Goal: Communication & Community: Answer question/provide support

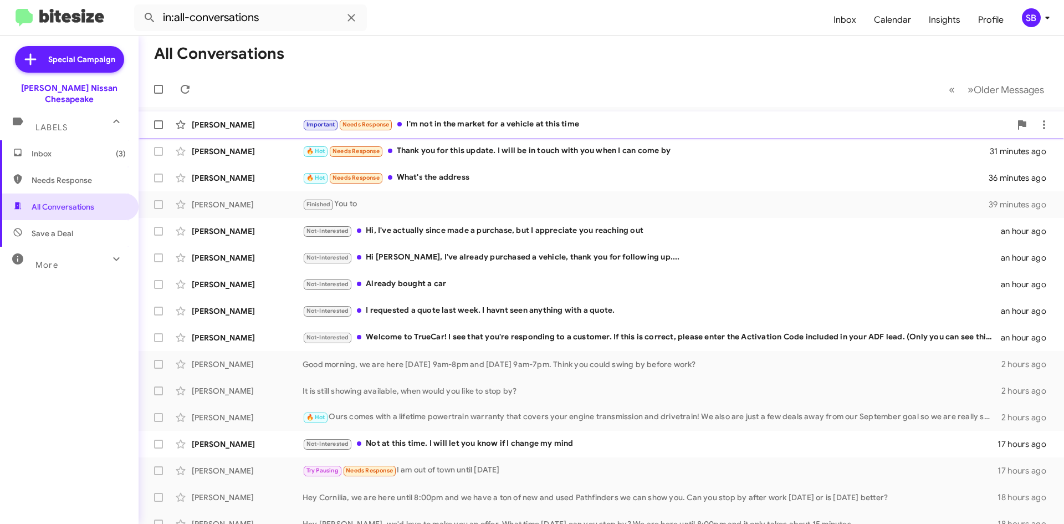
click at [527, 129] on div "Important Needs Response I'm not in the market for a vehicle at this time" at bounding box center [657, 124] width 708 height 13
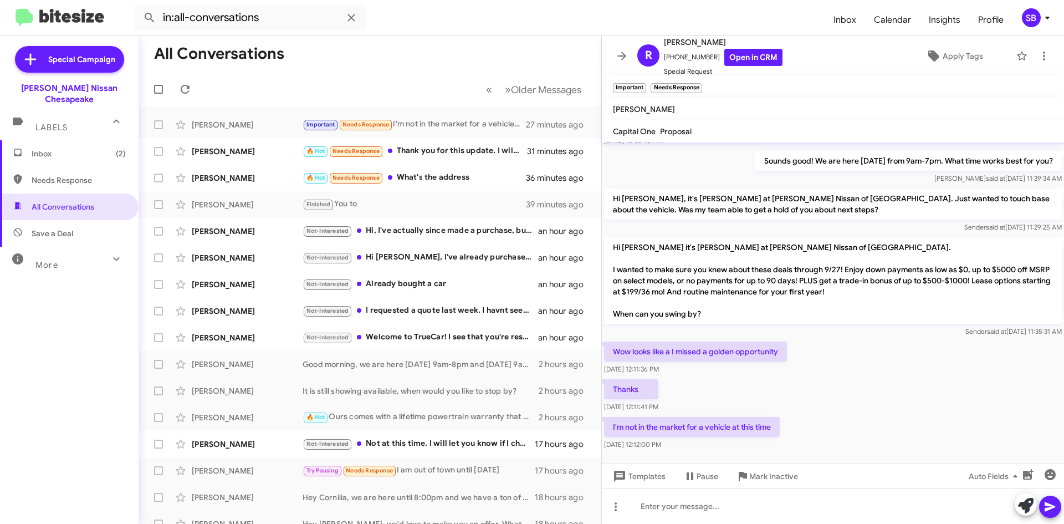
scroll to position [386, 0]
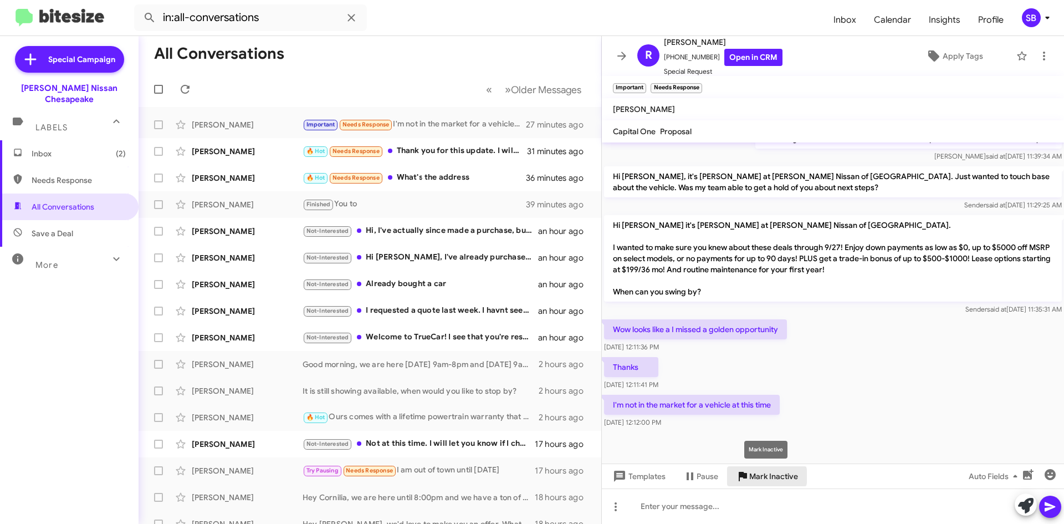
drag, startPoint x: 763, startPoint y: 476, endPoint x: 637, endPoint y: 351, distance: 177.5
click at [763, 475] on span "Mark Inactive" at bounding box center [773, 476] width 49 height 20
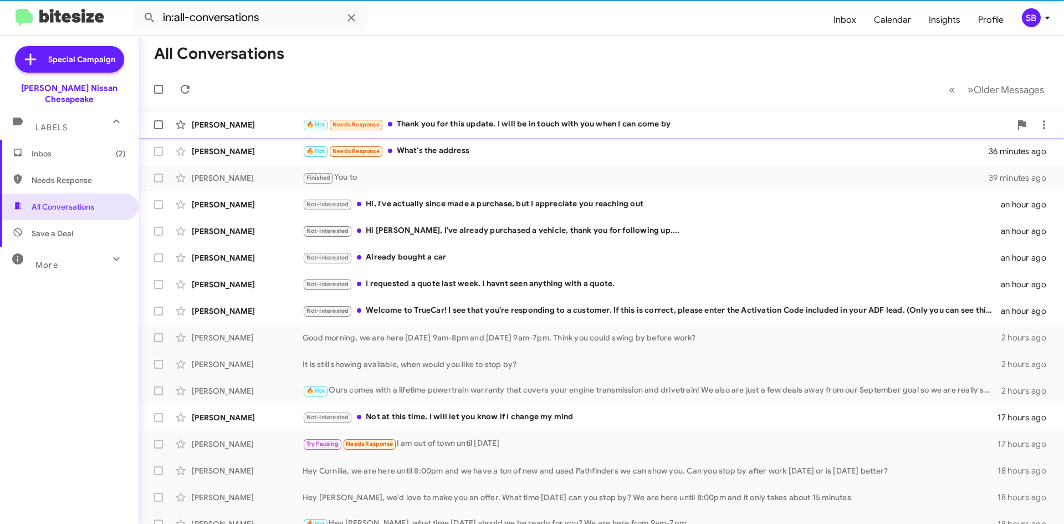
click at [481, 120] on div "🔥 Hot Needs Response Thank you for this update. I will be in touch with you whe…" at bounding box center [657, 124] width 708 height 13
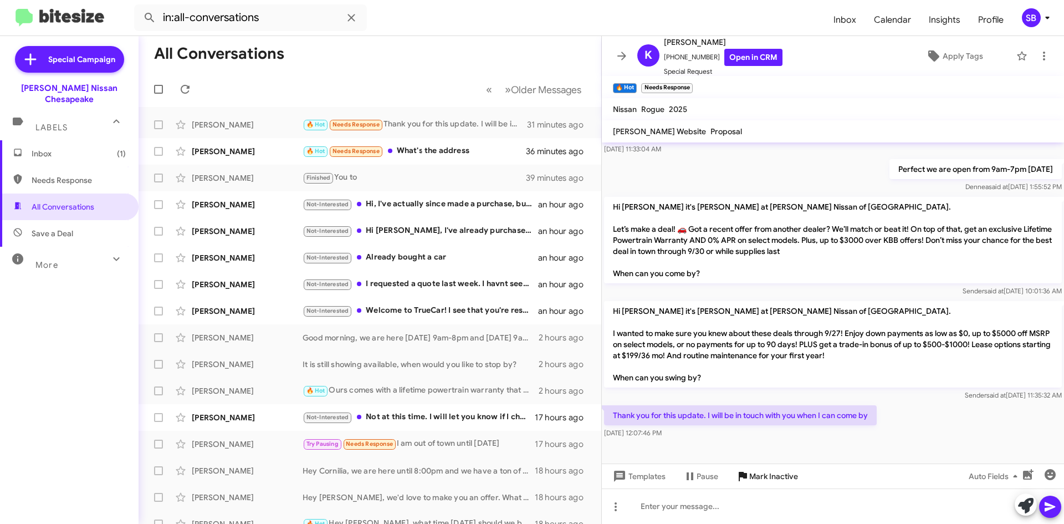
scroll to position [434, 0]
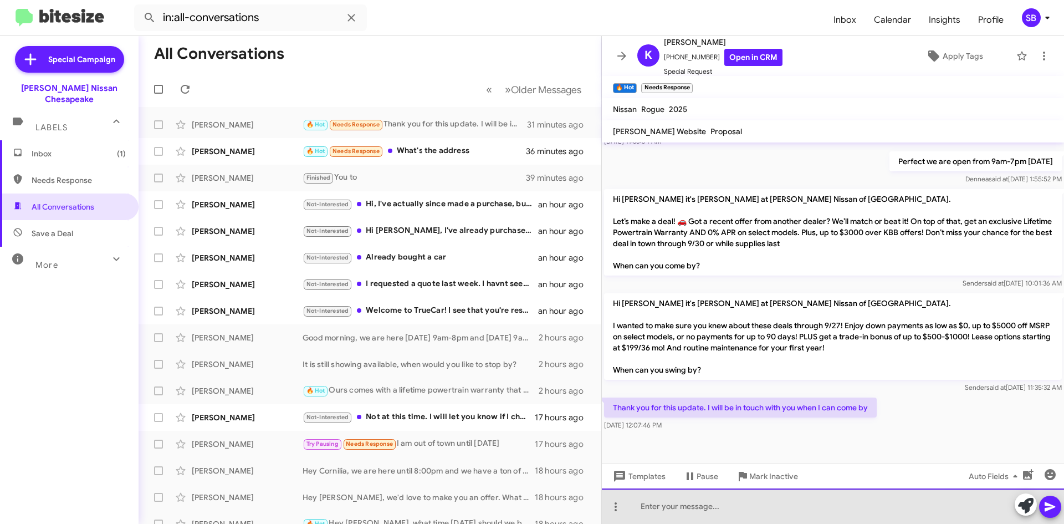
click at [723, 504] on div at bounding box center [833, 505] width 462 height 35
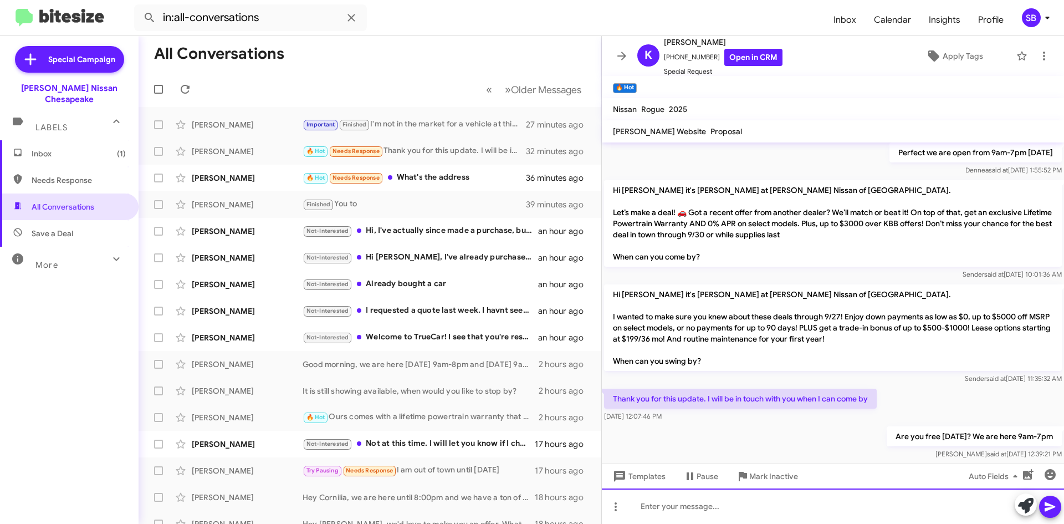
scroll to position [475, 0]
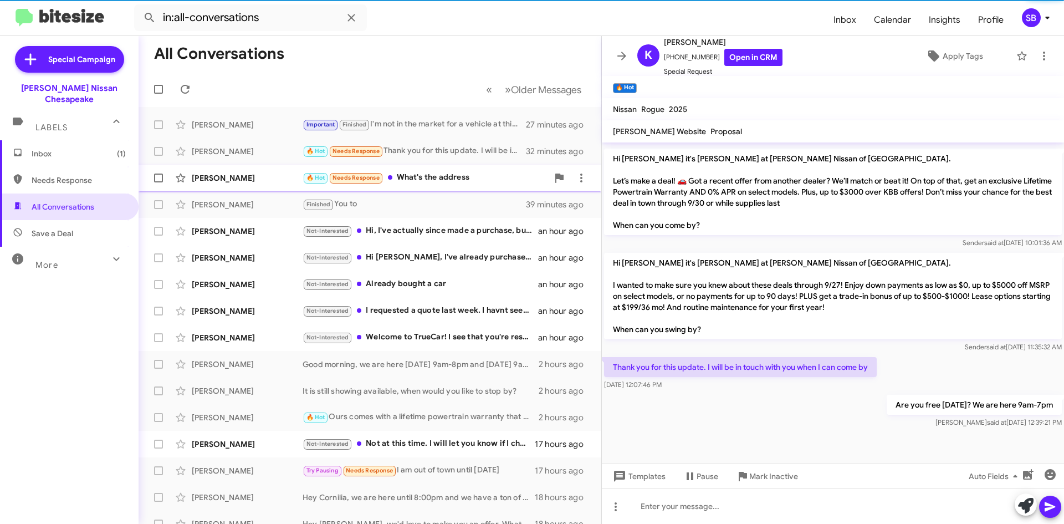
click at [440, 173] on div "🔥 Hot Needs Response What's the address" at bounding box center [425, 177] width 245 height 13
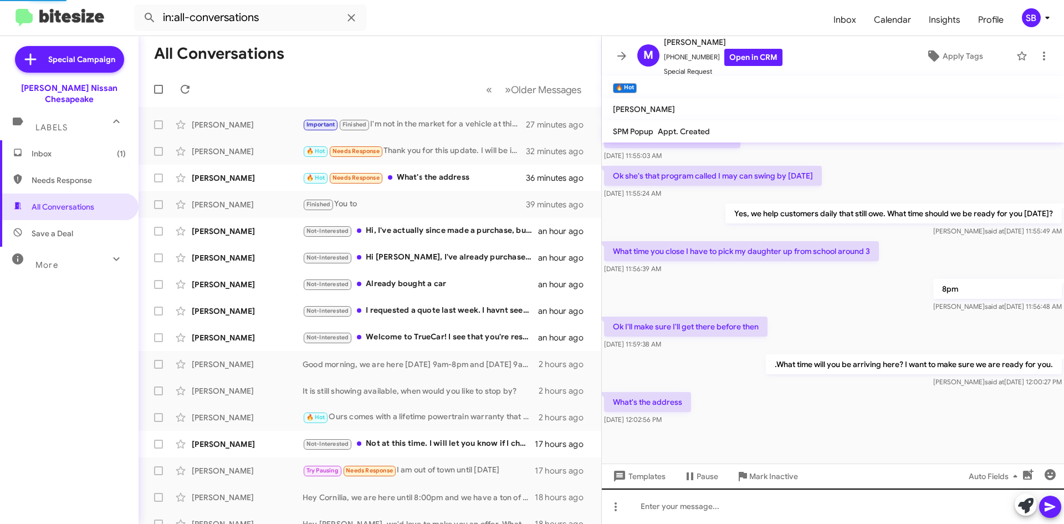
scroll to position [393, 0]
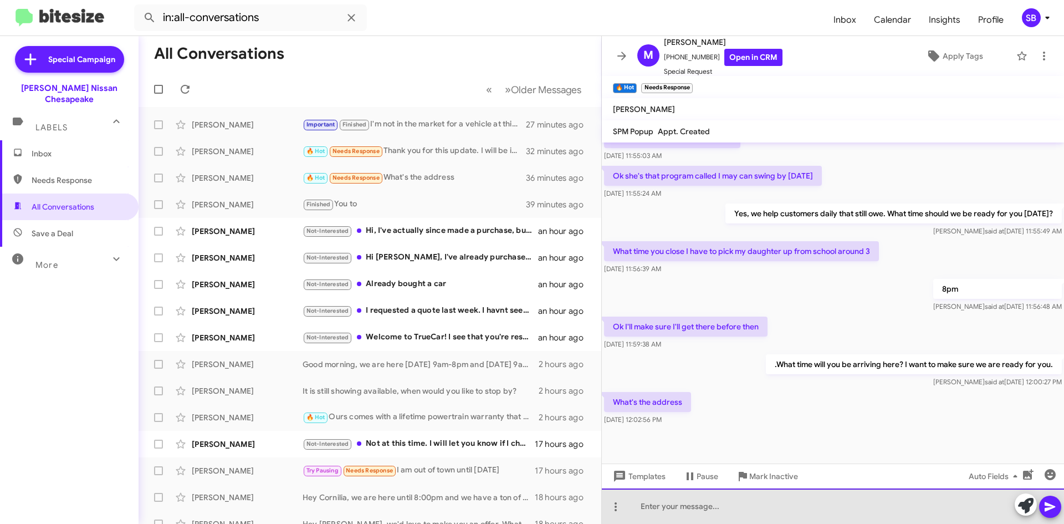
click at [698, 504] on div at bounding box center [833, 505] width 462 height 35
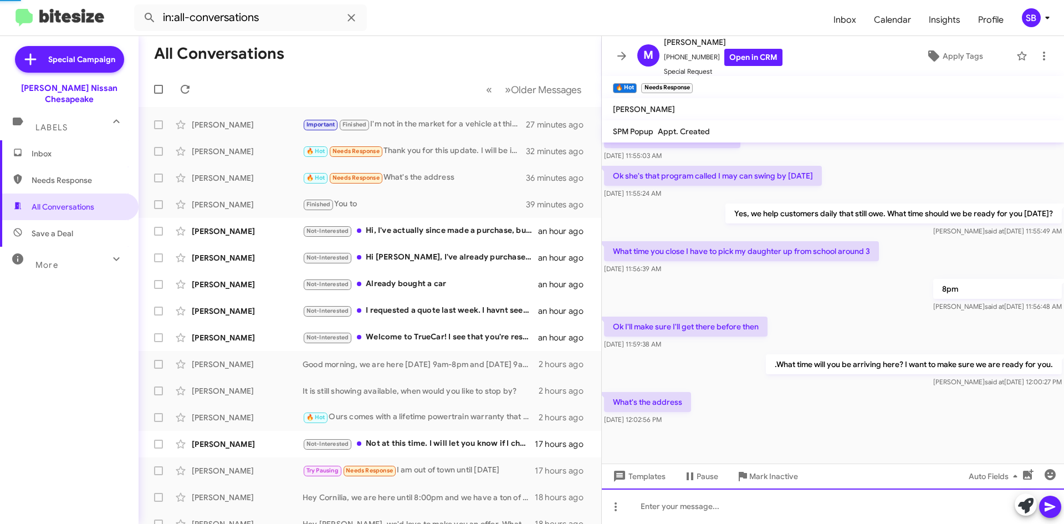
scroll to position [0, 0]
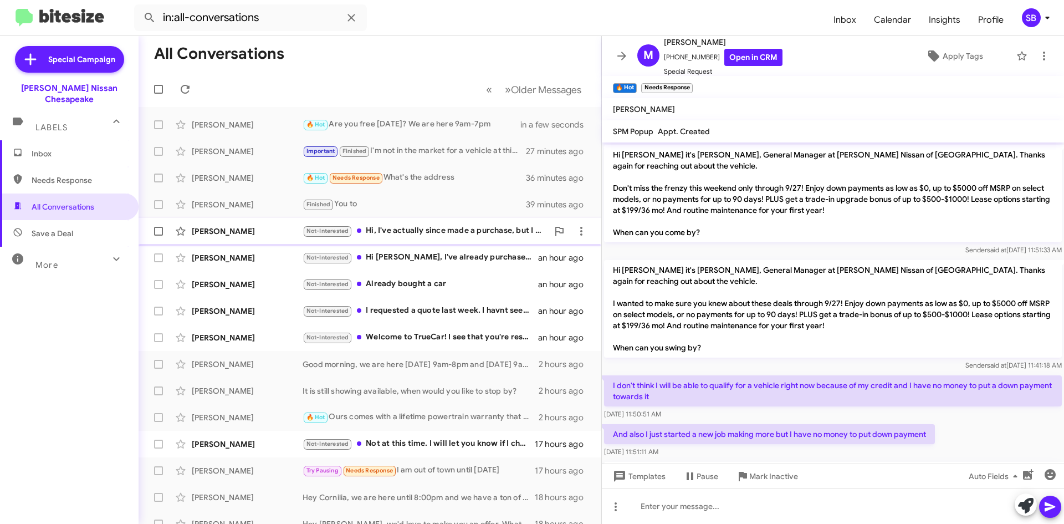
click at [459, 232] on div "Not-Interested Hi, I've actually since made a purchase, but I appreciate you re…" at bounding box center [425, 230] width 245 height 13
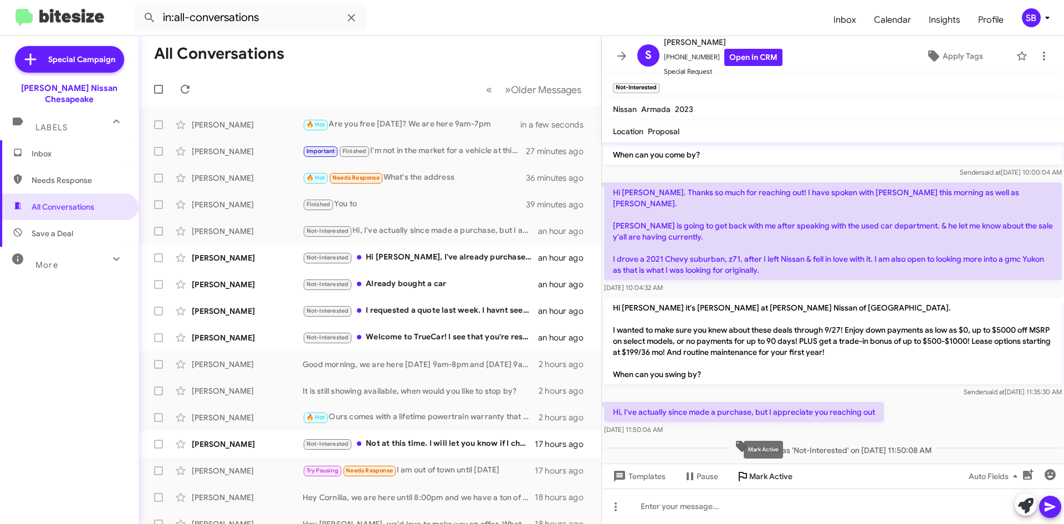
click at [772, 480] on span "Mark Active" at bounding box center [770, 476] width 43 height 20
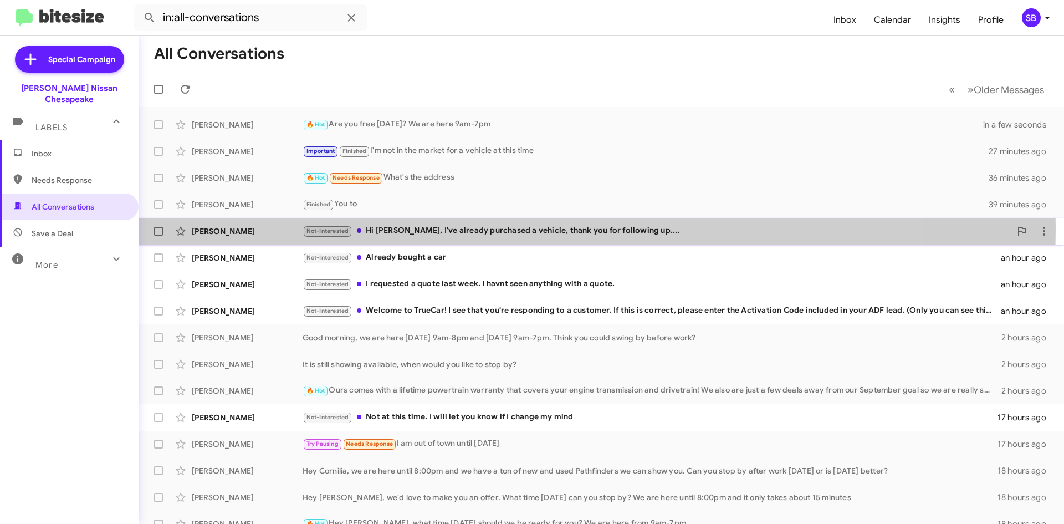
click at [427, 228] on div "Not-Interested Hi [PERSON_NAME], I've already purchased a vehicle, thank you fo…" at bounding box center [657, 230] width 708 height 13
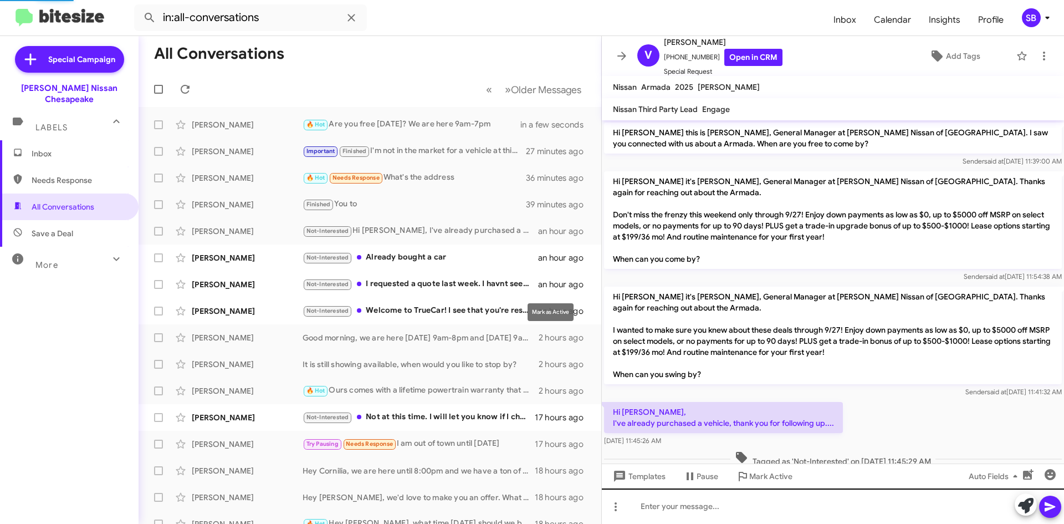
scroll to position [19, 0]
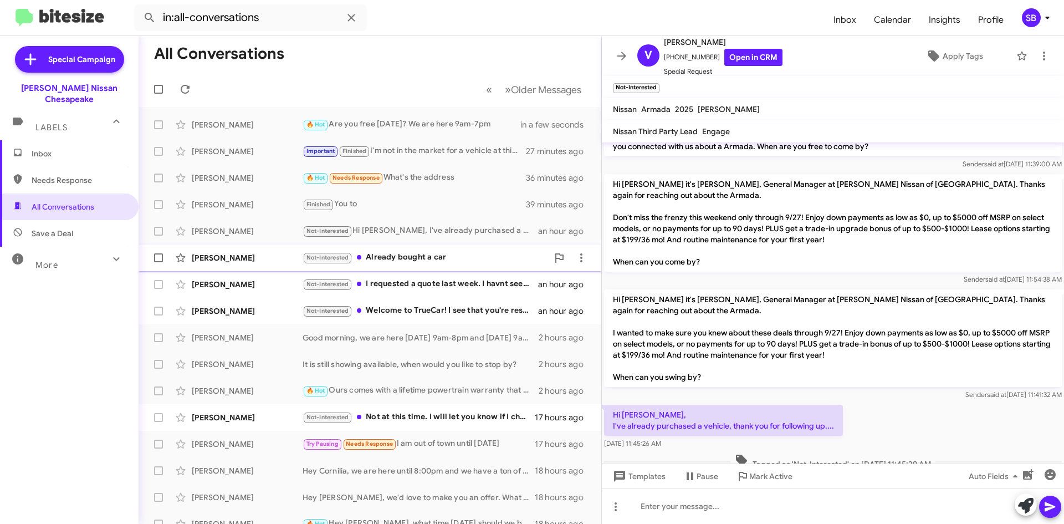
click at [448, 265] on div "[PERSON_NAME] Not-Interested Already bought a car an hour ago" at bounding box center [369, 258] width 445 height 22
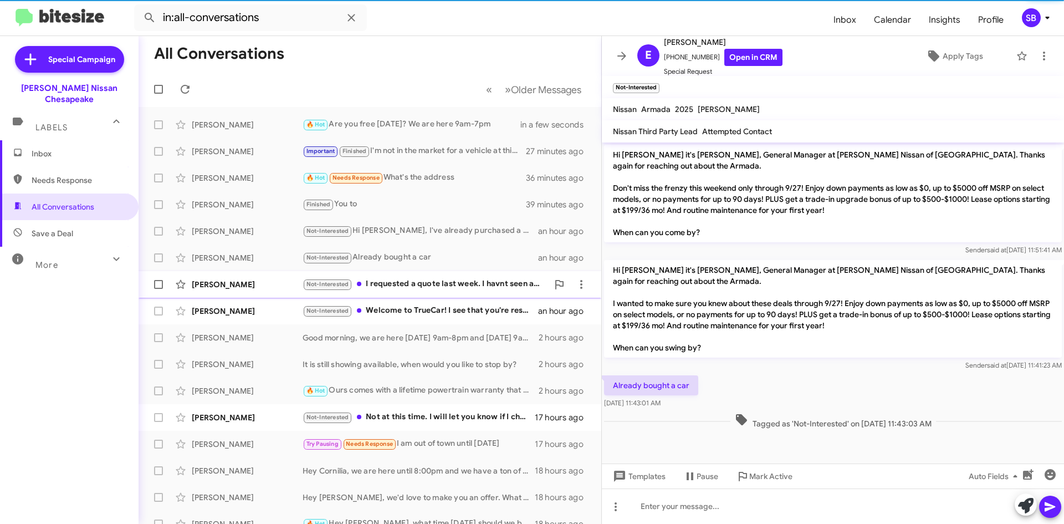
click at [450, 279] on div "Not-Interested I requested a quote last week. I havnt seen anything with a quot…" at bounding box center [425, 284] width 245 height 13
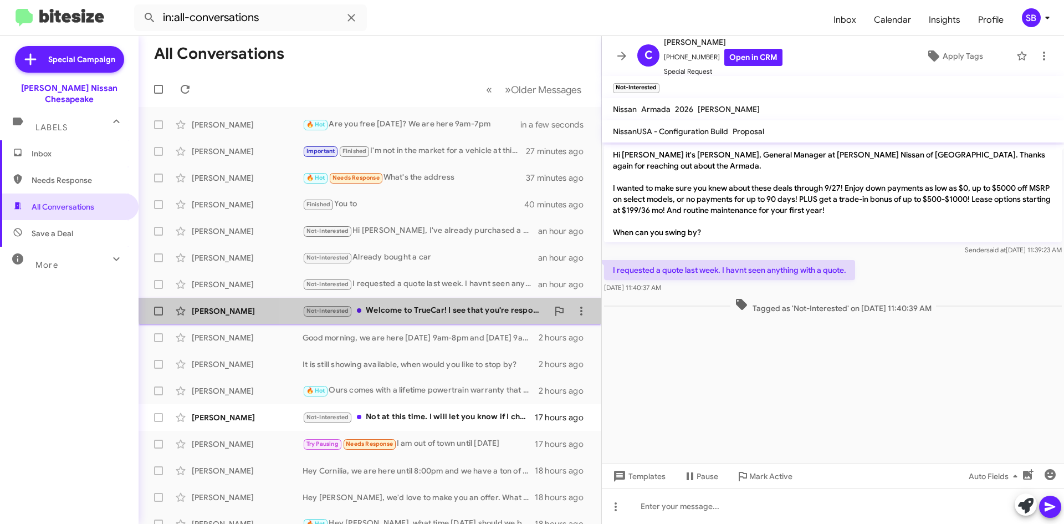
click at [438, 303] on div "[PERSON_NAME] Not-Interested Welcome to TrueCar! I see that you're responding t…" at bounding box center [369, 311] width 445 height 22
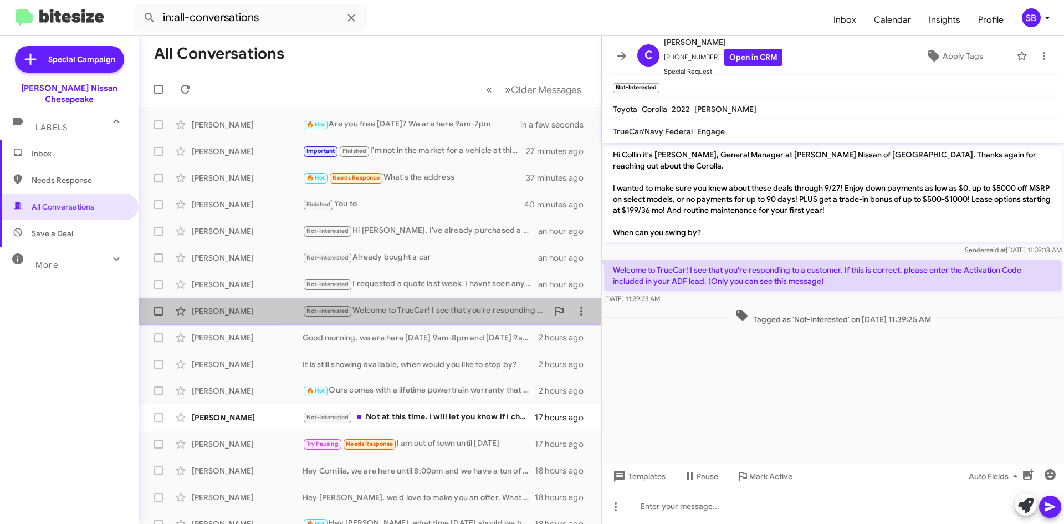
click at [460, 311] on div "Not-Interested Welcome to TrueCar! I see that you're responding to a customer. …" at bounding box center [425, 310] width 245 height 13
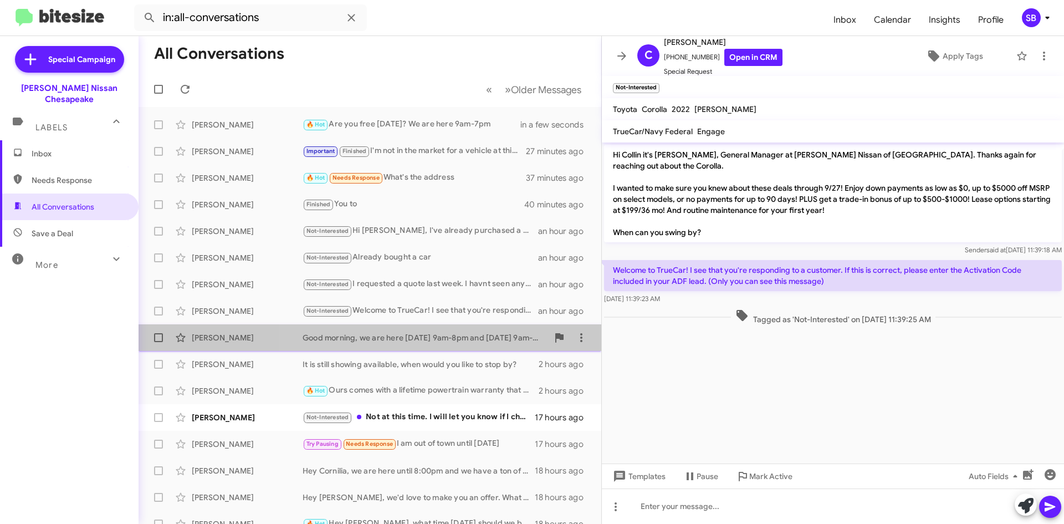
click at [441, 338] on div "Good morning, we are here [DATE] 9am-8pm and [DATE] 9am-7pm. Think you could sw…" at bounding box center [425, 337] width 245 height 11
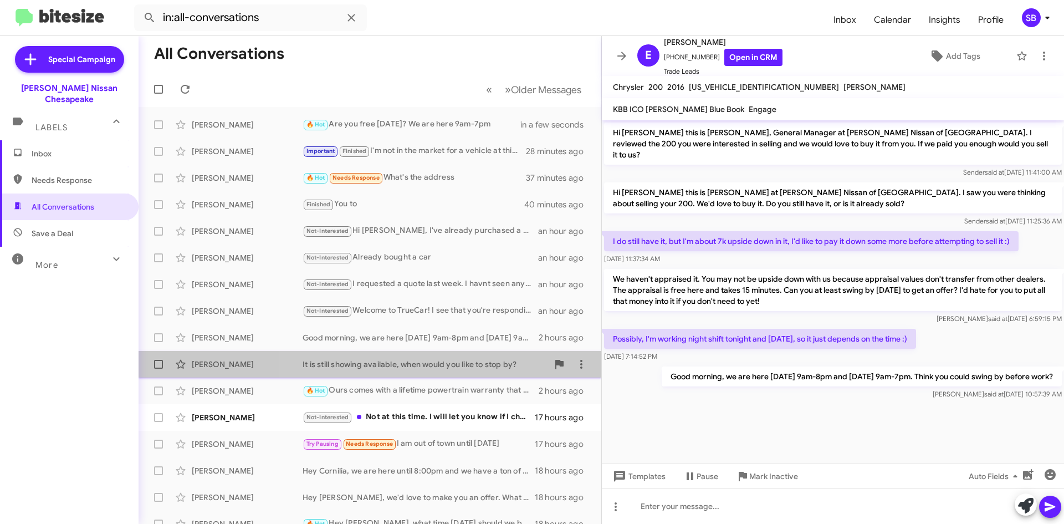
click at [449, 362] on div "It is still showing available, when would you like to stop by?" at bounding box center [425, 363] width 245 height 11
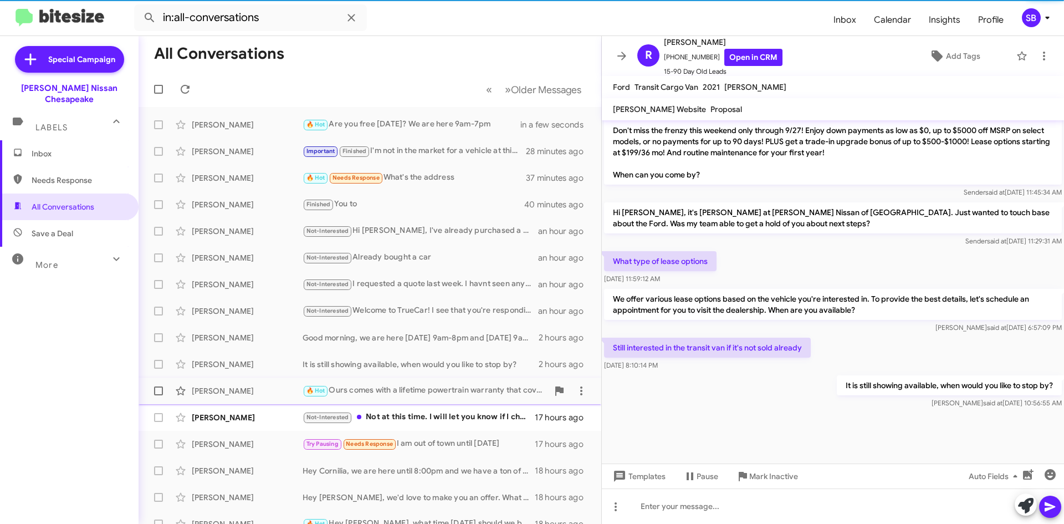
click at [449, 392] on div "🔥 Hot Ours comes with a lifetime powertrain warranty that covers your engine tr…" at bounding box center [425, 390] width 245 height 13
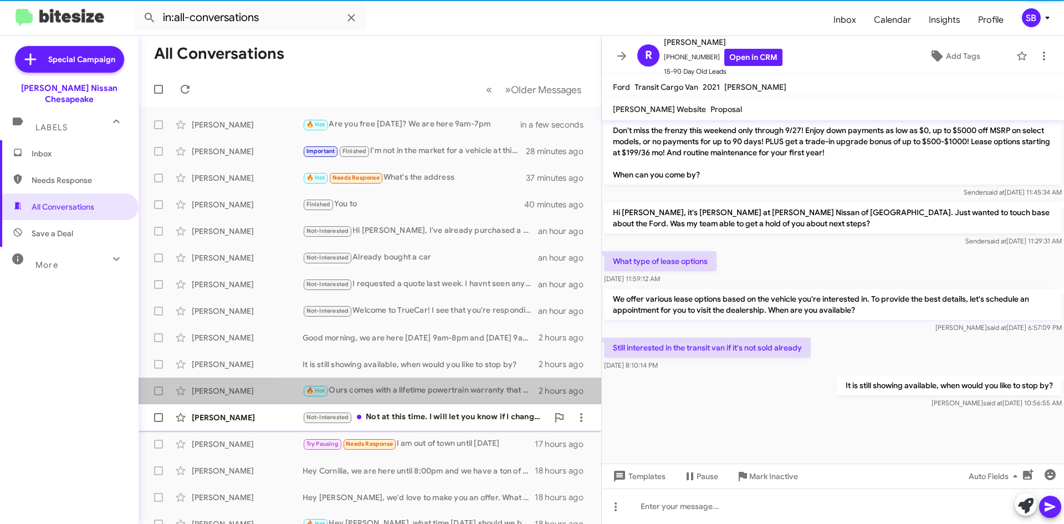
scroll to position [987, 0]
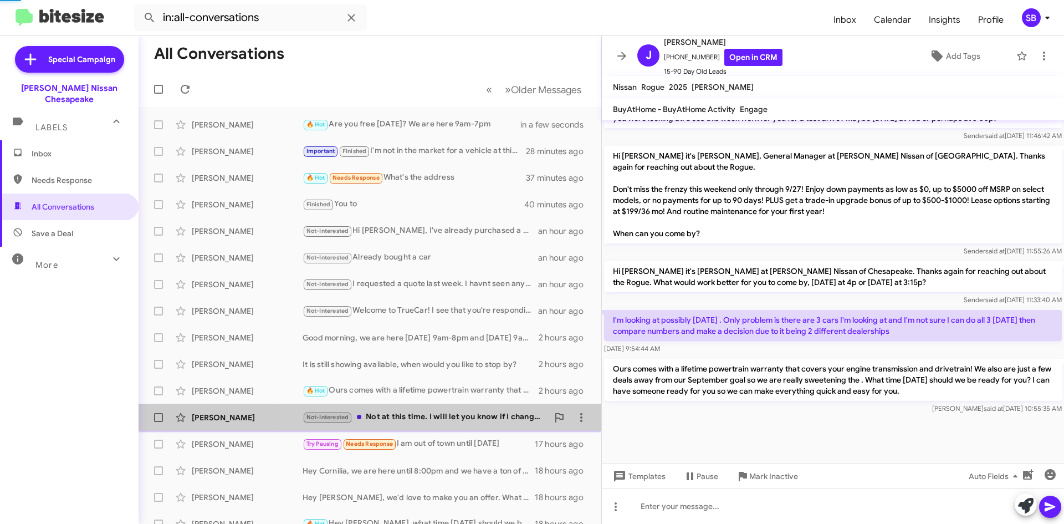
click at [452, 428] on div "[PERSON_NAME] Not-Interested Not at this time. I will let you know if I change …" at bounding box center [369, 417] width 445 height 22
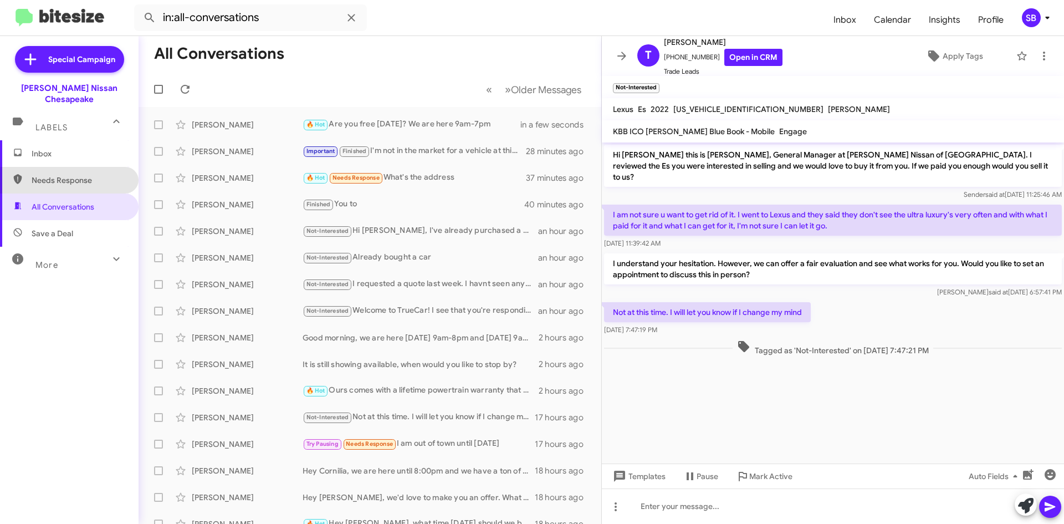
click at [90, 175] on span "Needs Response" at bounding box center [79, 180] width 94 height 11
type input "in:needs-response"
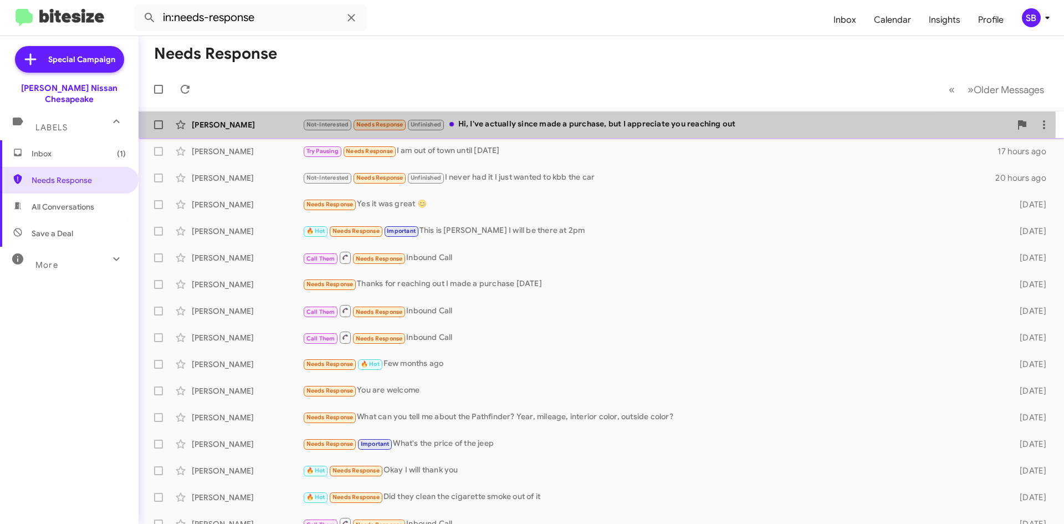
click at [573, 123] on div "Not-Interested Needs Response Unfinished Hi, I've actually since made a purchas…" at bounding box center [657, 124] width 708 height 13
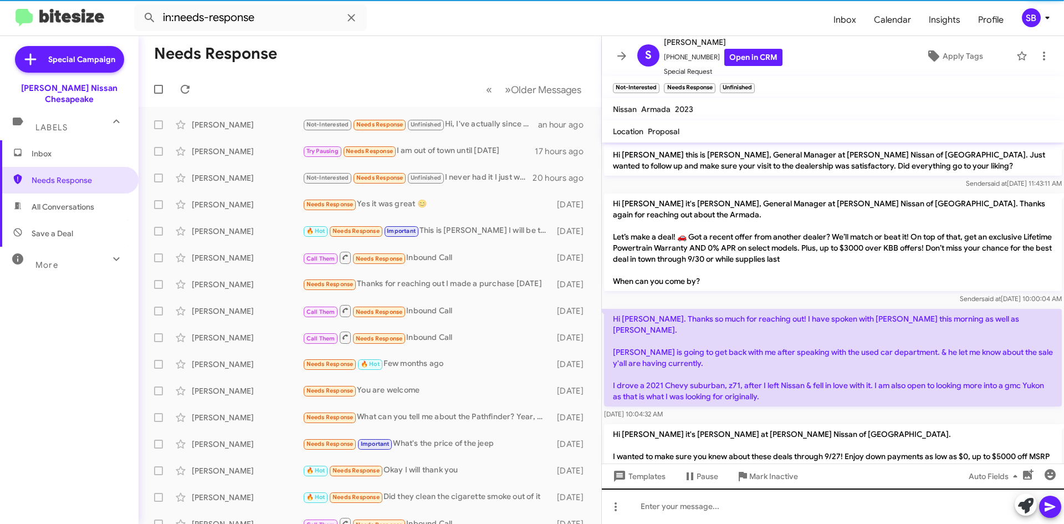
scroll to position [127, 0]
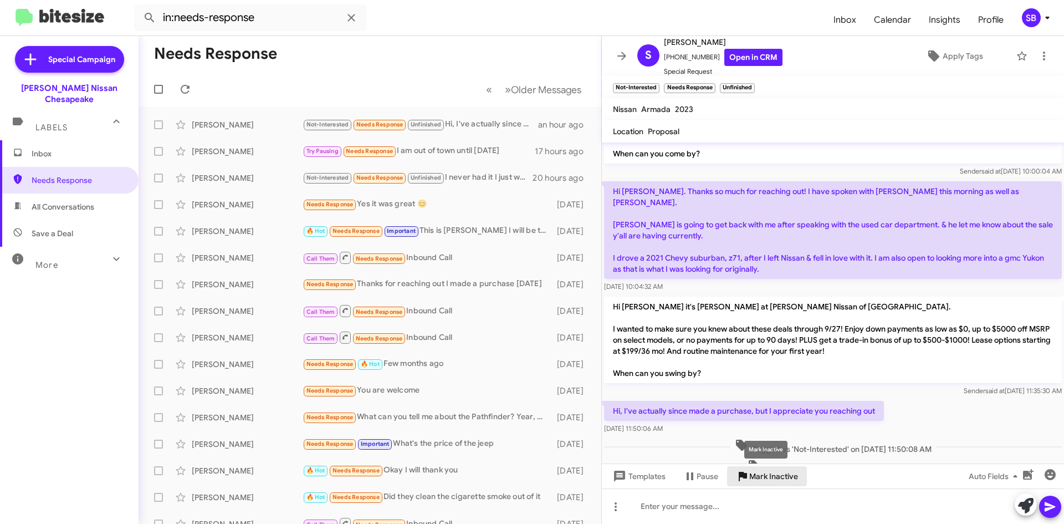
click at [781, 472] on span "Mark Inactive" at bounding box center [773, 476] width 49 height 20
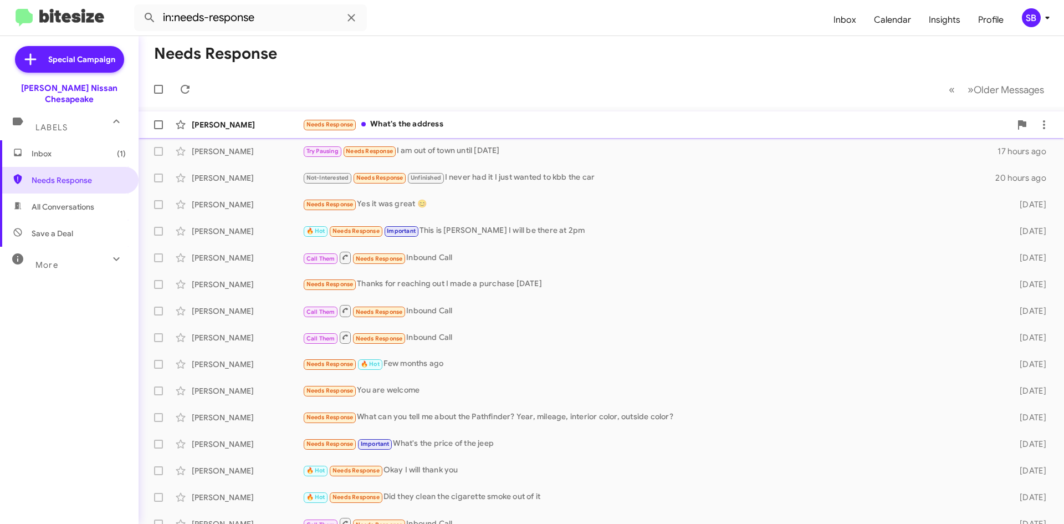
click at [464, 124] on div "Needs Response What's the address" at bounding box center [657, 124] width 708 height 13
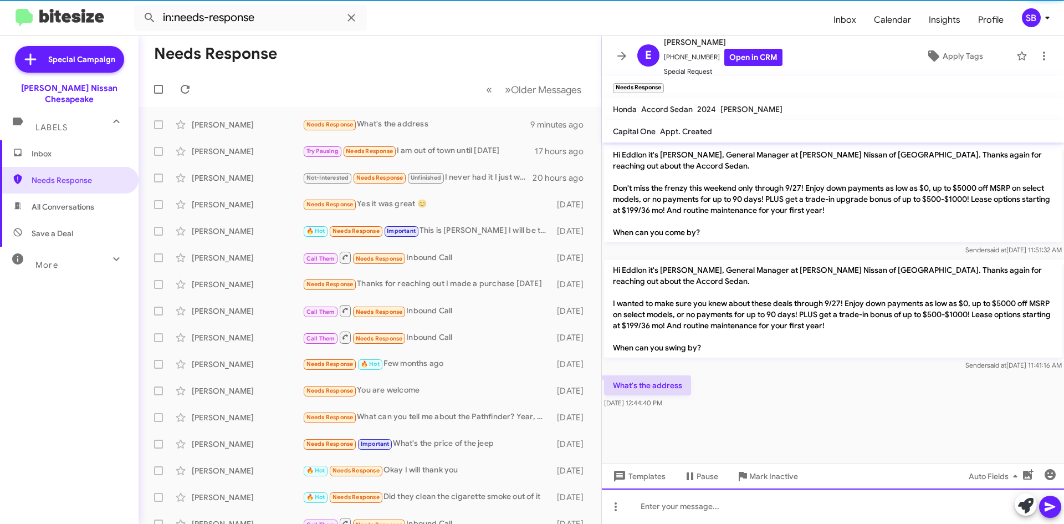
click at [719, 504] on div at bounding box center [833, 505] width 462 height 35
